Goal: Task Accomplishment & Management: Use online tool/utility

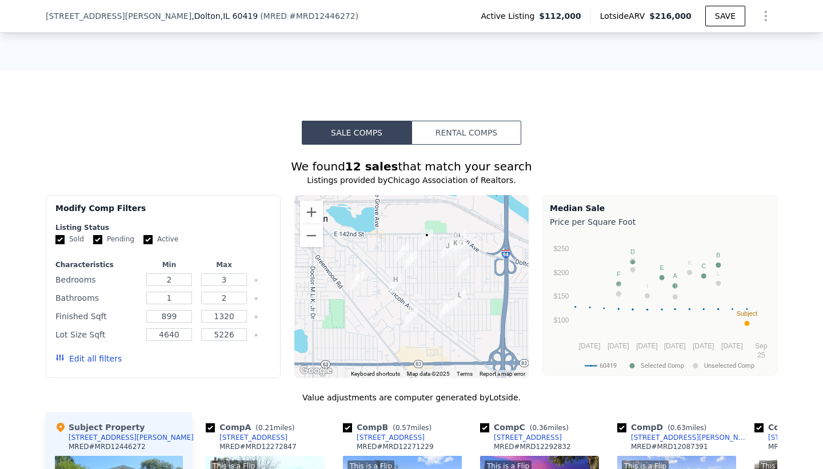
scroll to position [843, 0]
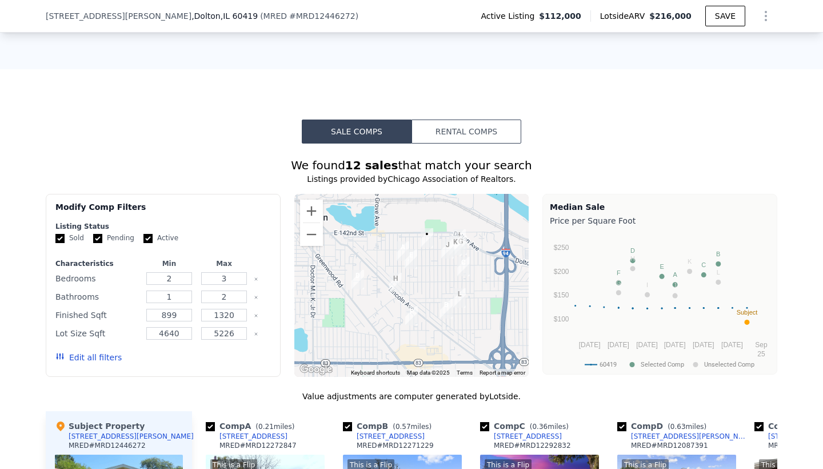
click at [100, 235] on input "Pending" at bounding box center [97, 238] width 9 height 9
checkbox input "false"
click at [147, 234] on input "Active" at bounding box center [147, 238] width 9 height 9
checkbox input "false"
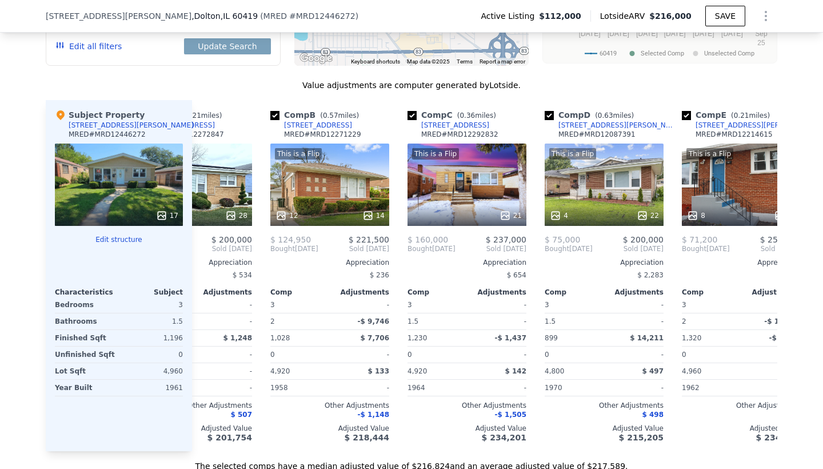
scroll to position [0, 89]
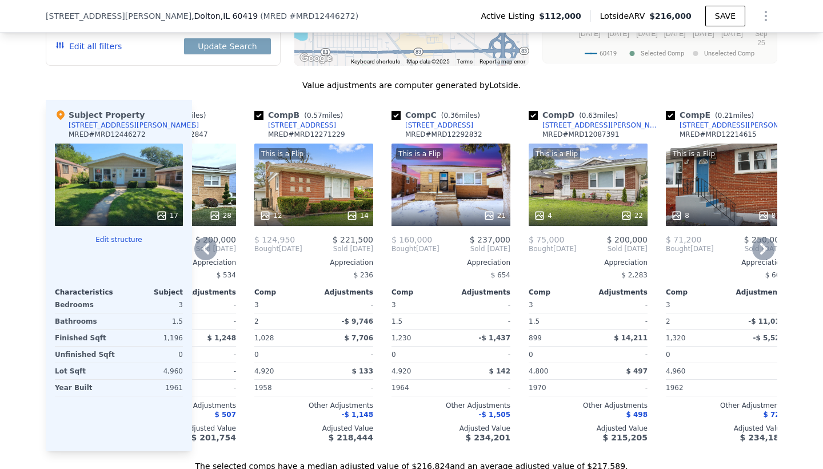
click at [534, 114] on input "checkbox" at bounding box center [533, 115] width 9 height 9
checkbox input "false"
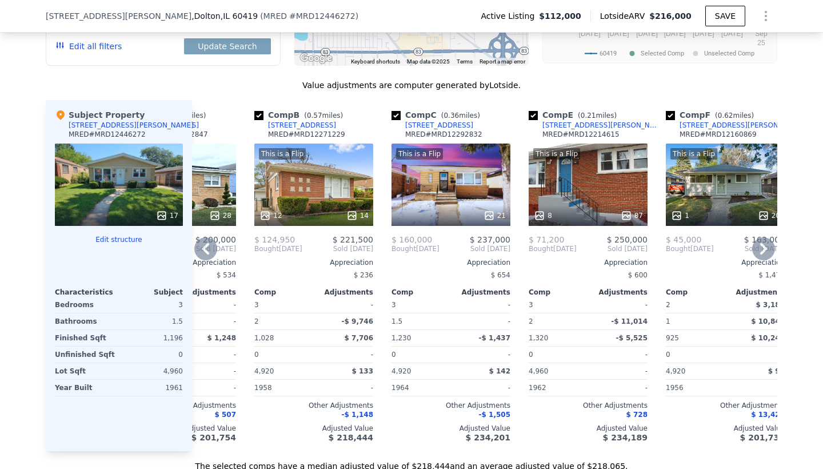
click at [534, 114] on input "checkbox" at bounding box center [533, 115] width 9 height 9
checkbox input "false"
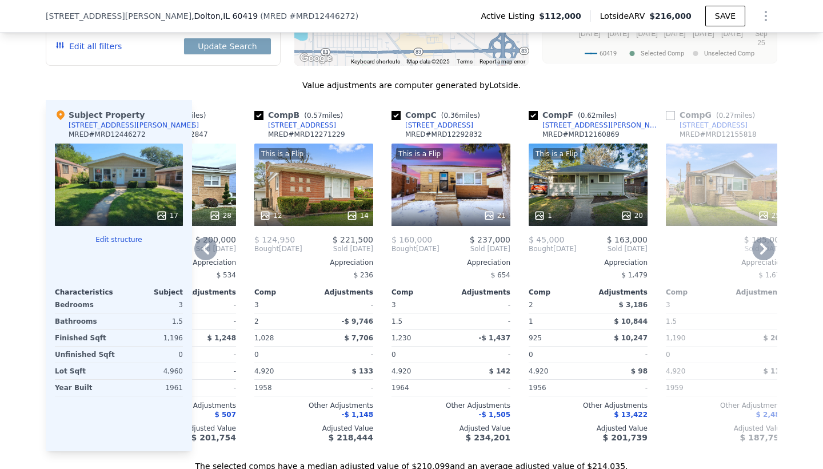
click at [534, 114] on input "checkbox" at bounding box center [533, 115] width 9 height 9
checkbox input "false"
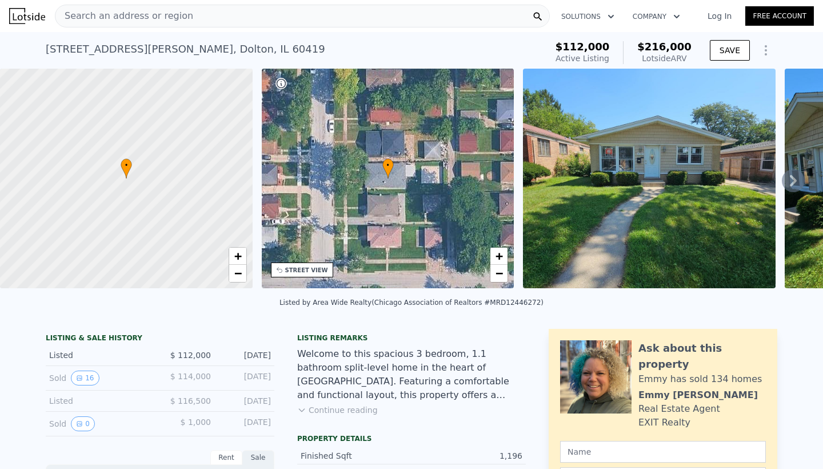
scroll to position [0, 0]
click at [177, 16] on span "Search an address or region" at bounding box center [124, 16] width 138 height 14
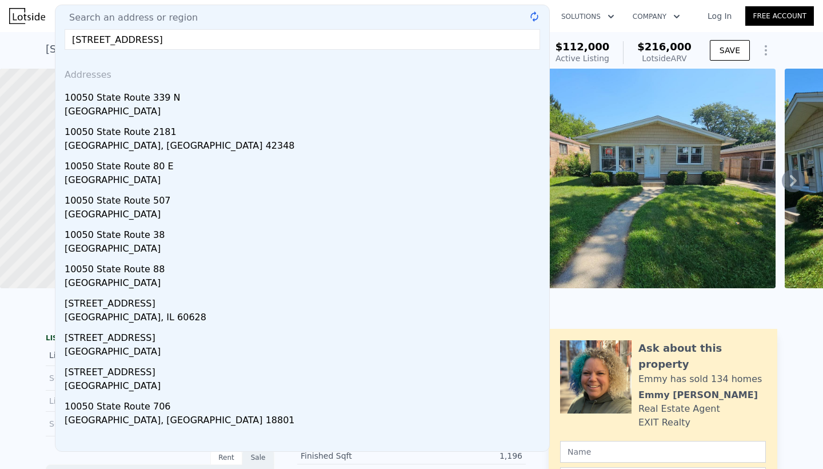
type input "[STREET_ADDRESS]"
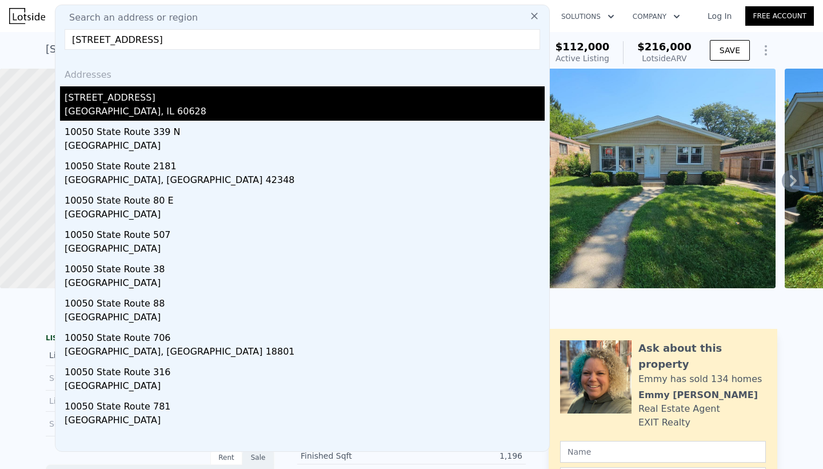
click at [115, 103] on div "[STREET_ADDRESS]" at bounding box center [305, 95] width 480 height 18
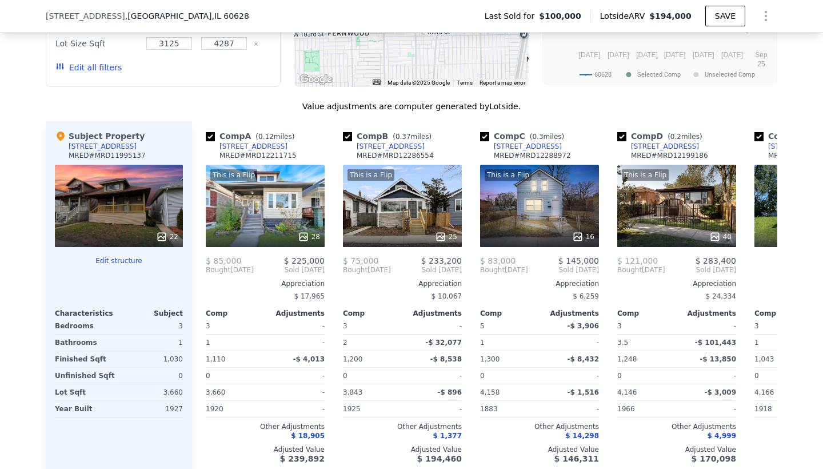
scroll to position [1234, 0]
click at [115, 171] on div "22" at bounding box center [119, 205] width 128 height 82
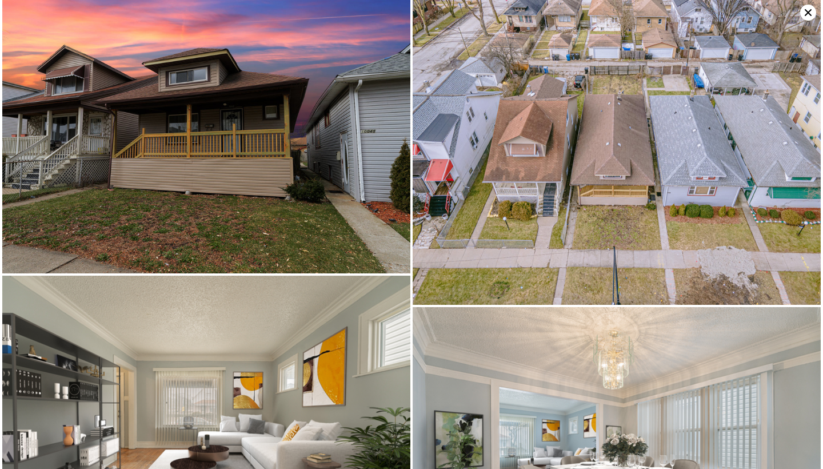
scroll to position [0, 0]
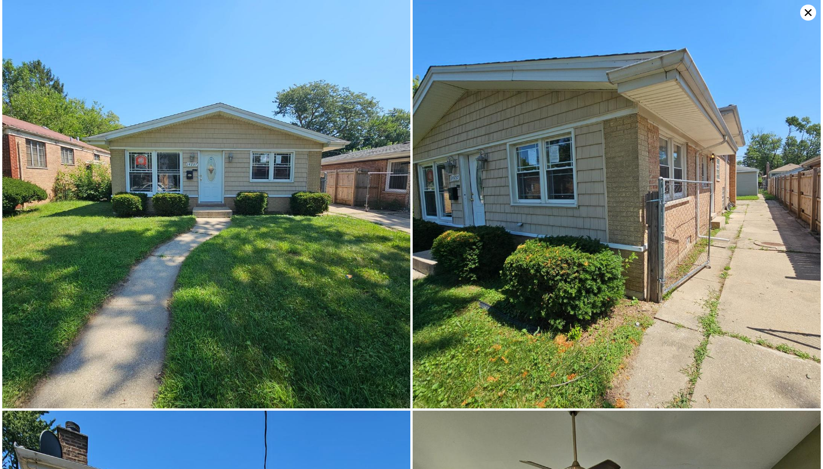
type input "$ 216,000"
type input "4"
type input "2"
type input "3"
type input "2"
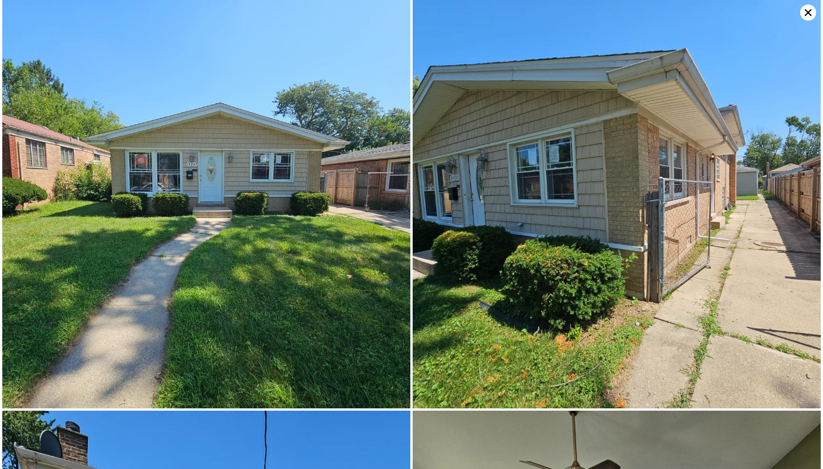
type input "899"
type input "1320"
type input "4640"
type input "5226"
type input "$ 82,871"
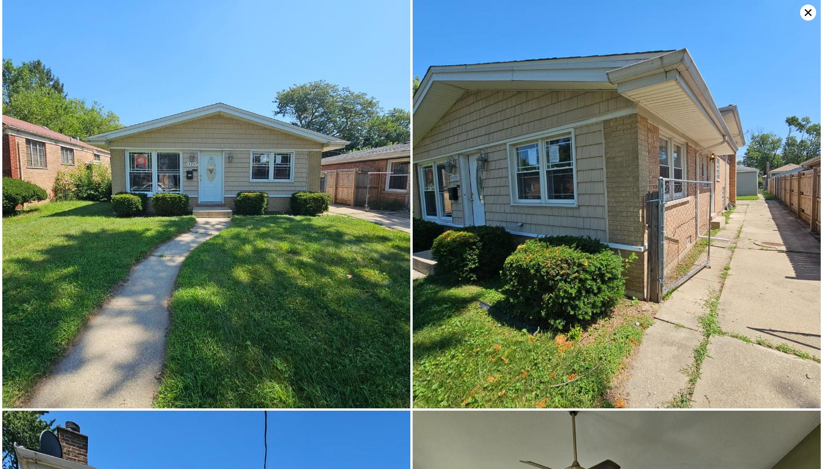
click at [808, 11] on icon at bounding box center [808, 13] width 16 height 16
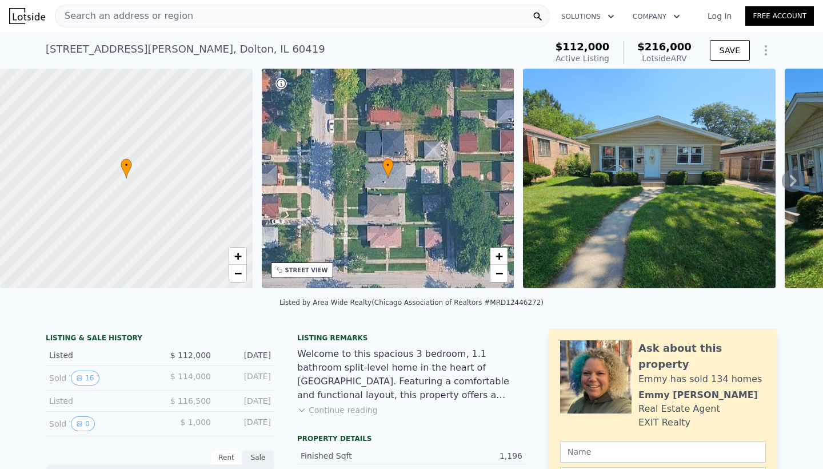
click at [175, 19] on span "Search an address or region" at bounding box center [124, 16] width 138 height 14
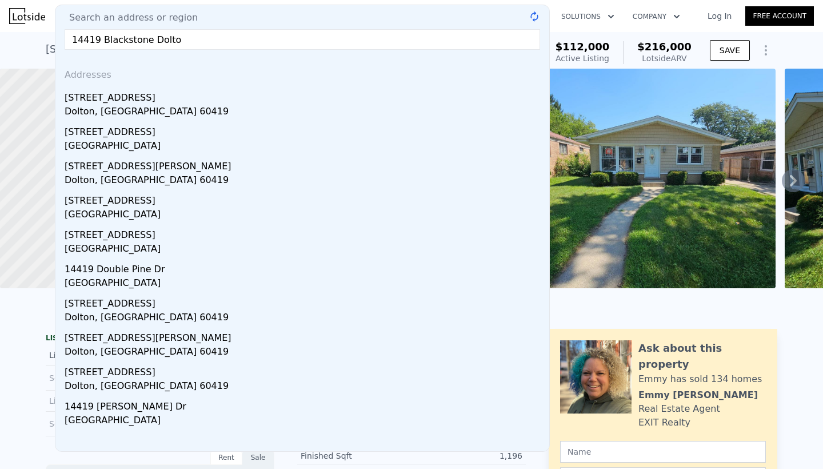
type input "14419 Blackstone Dolton"
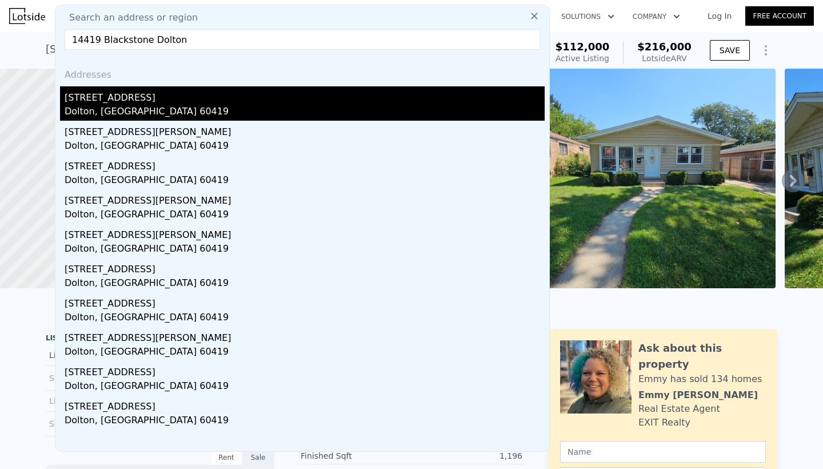
click at [99, 99] on div "[STREET_ADDRESS]" at bounding box center [305, 95] width 480 height 18
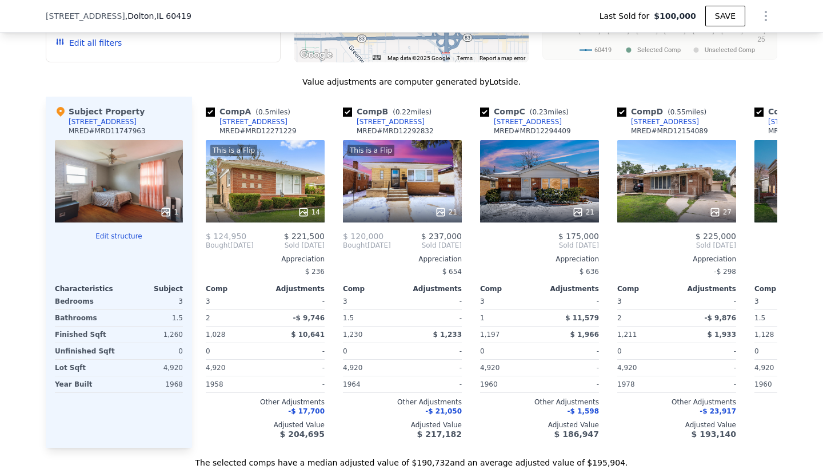
scroll to position [1215, 0]
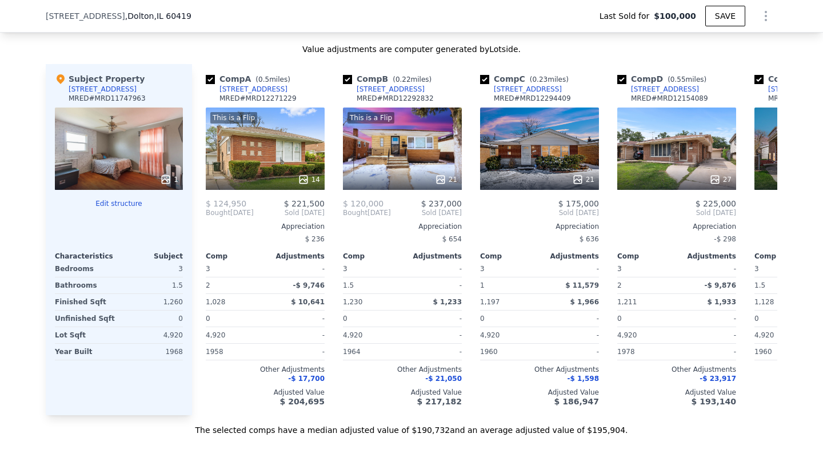
click at [104, 170] on div at bounding box center [119, 179] width 128 height 21
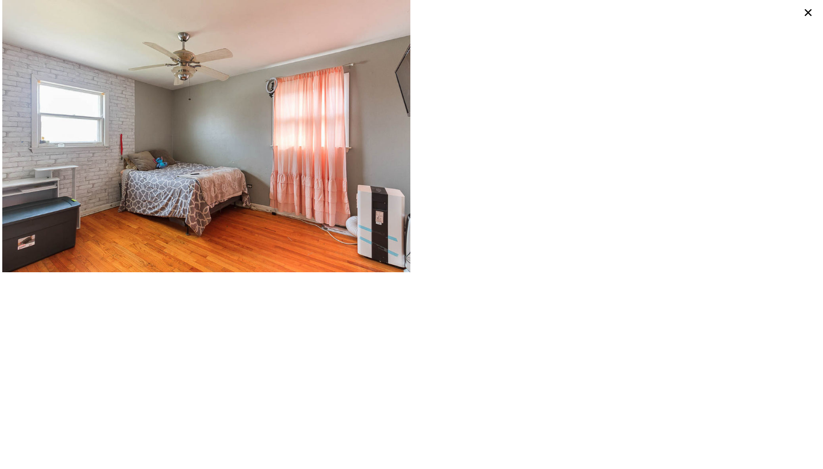
click at [812, 13] on icon at bounding box center [808, 13] width 16 height 16
